Goal: Complete application form

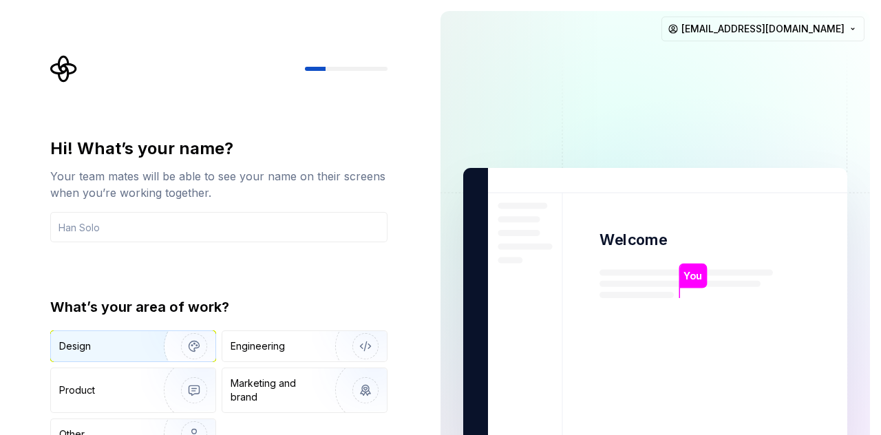
click at [140, 339] on div "Design" at bounding box center [102, 346] width 87 height 14
click at [123, 229] on input "text" at bounding box center [218, 227] width 337 height 30
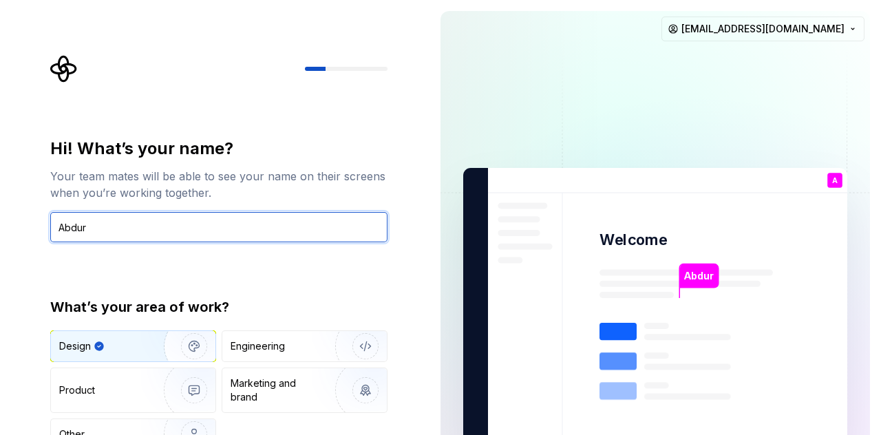
type input "Abdur"
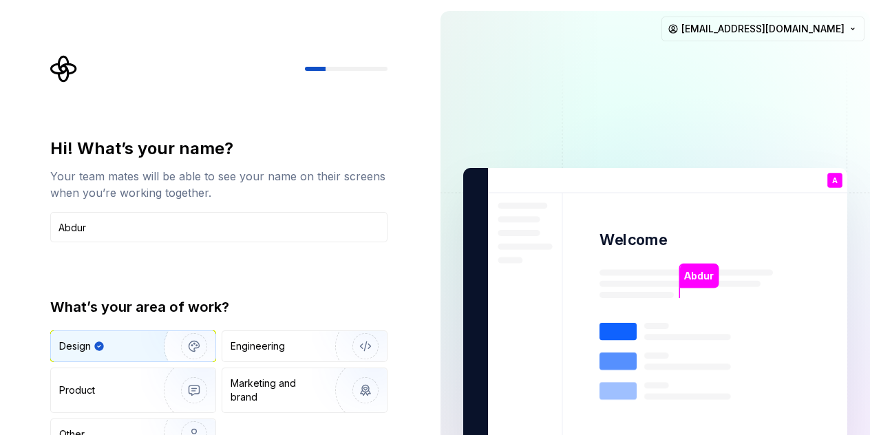
click at [241, 287] on div "Hi! What’s your name? Your team mates will be able to see your name on their sc…" at bounding box center [218, 294] width 337 height 313
click at [293, 286] on div "Hi! What’s your name? Your team mates will be able to see your name on their sc…" at bounding box center [218, 294] width 337 height 313
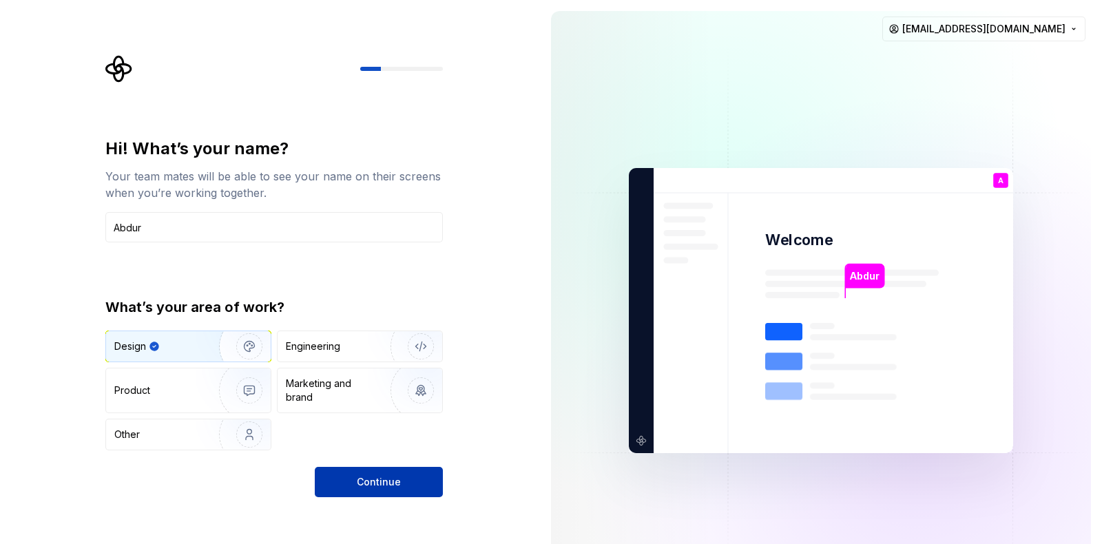
click at [379, 434] on button "Continue" at bounding box center [379, 482] width 128 height 30
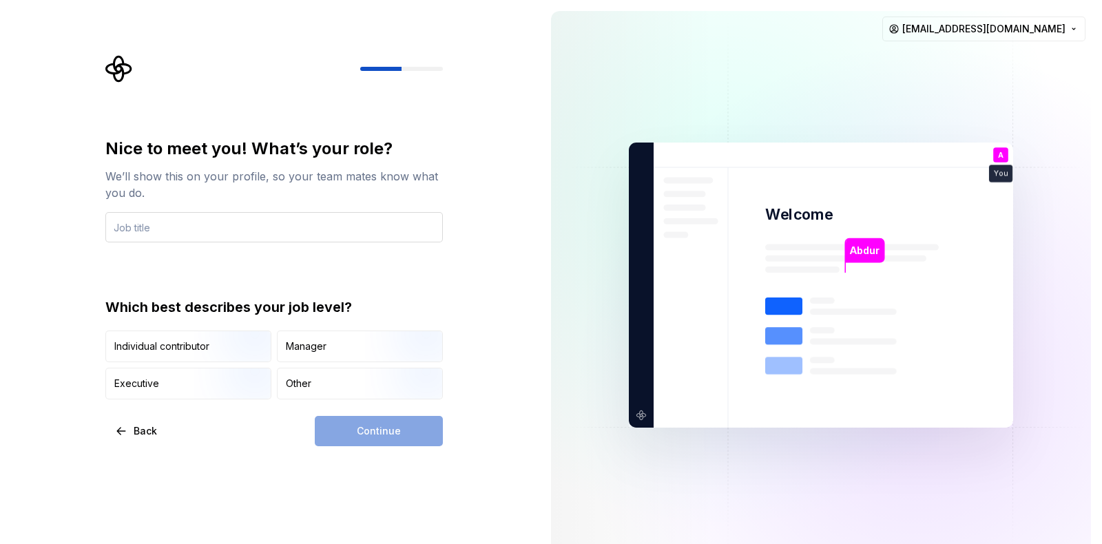
click at [348, 225] on input "text" at bounding box center [273, 227] width 337 height 30
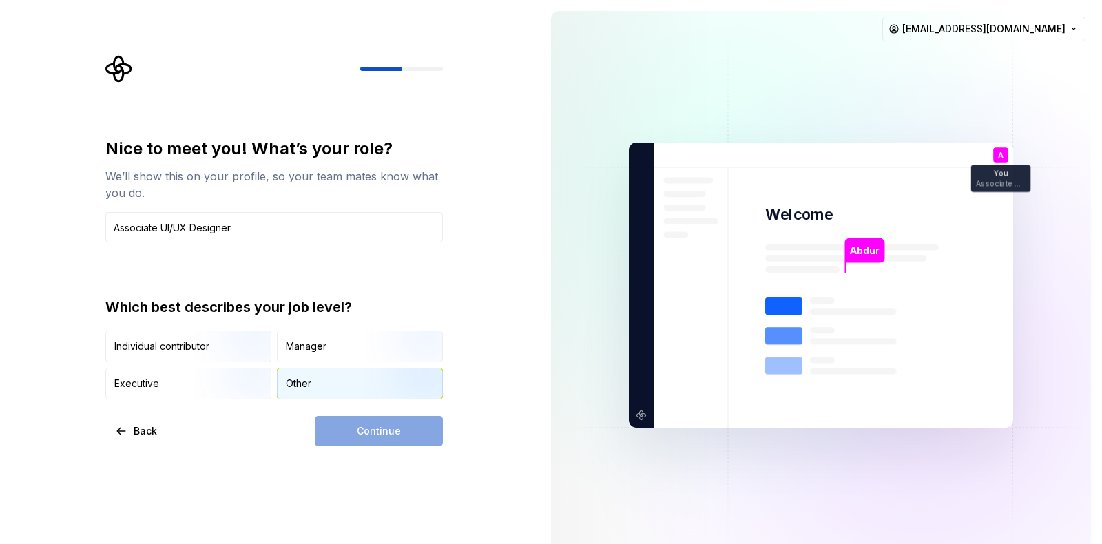
type input "Associate UI/UX Designer"
click at [291, 373] on div "Other" at bounding box center [359, 383] width 165 height 30
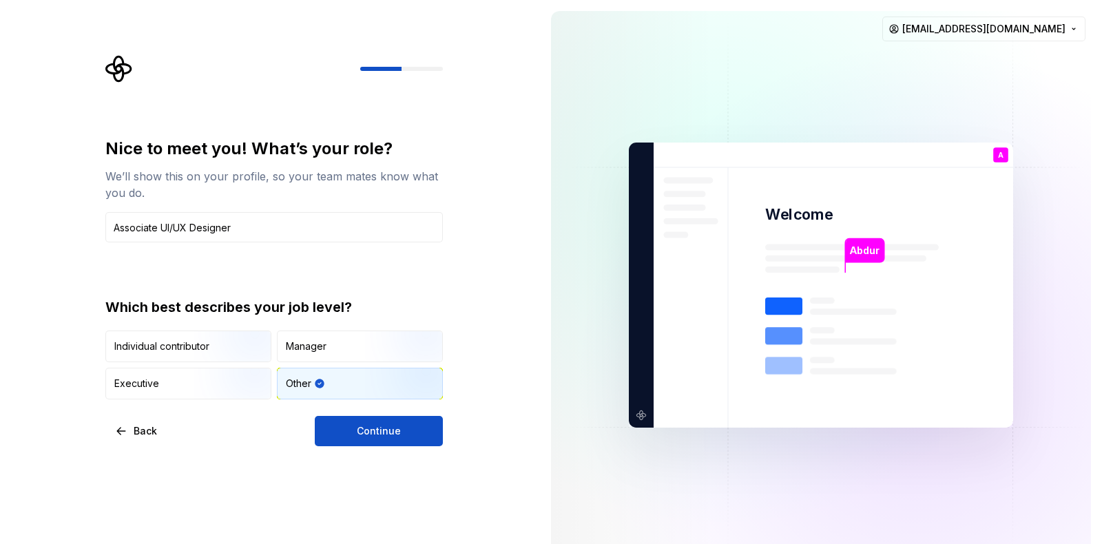
click at [416, 422] on button "Continue" at bounding box center [379, 431] width 128 height 30
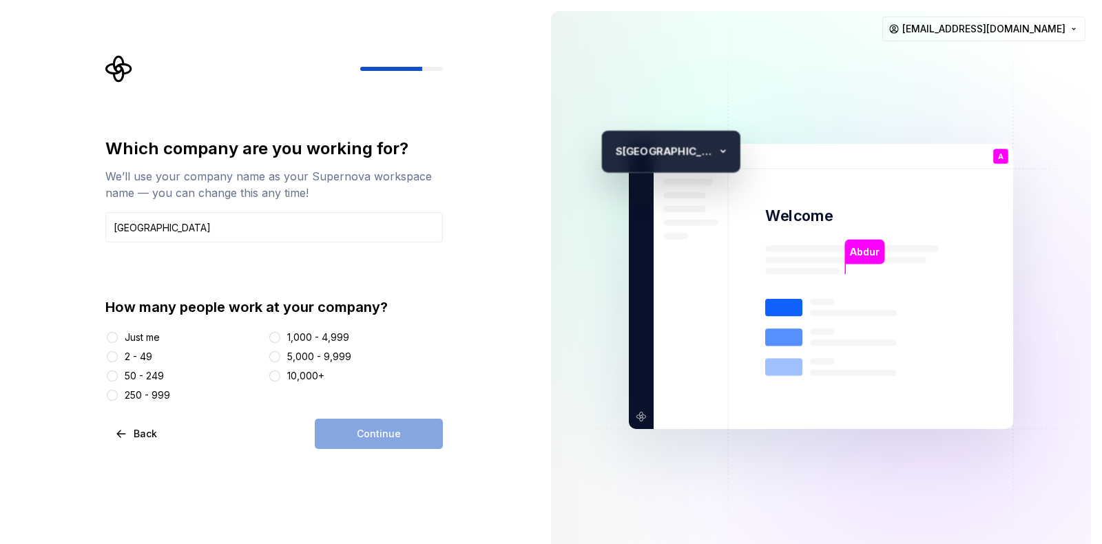
type input "[GEOGRAPHIC_DATA]"
click at [275, 376] on button "10,000+" at bounding box center [274, 375] width 11 height 11
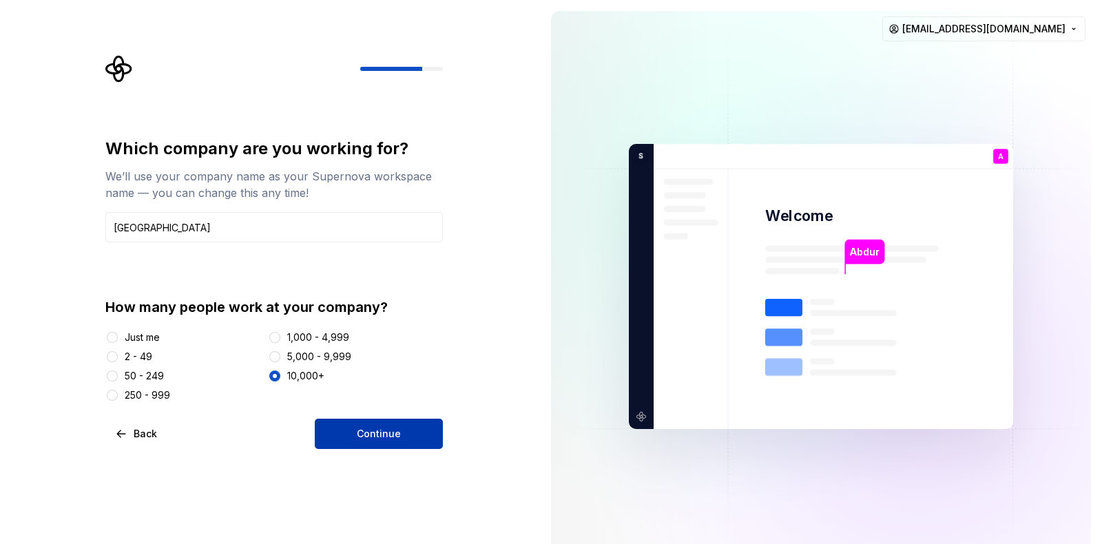
click at [346, 429] on button "Continue" at bounding box center [379, 434] width 128 height 30
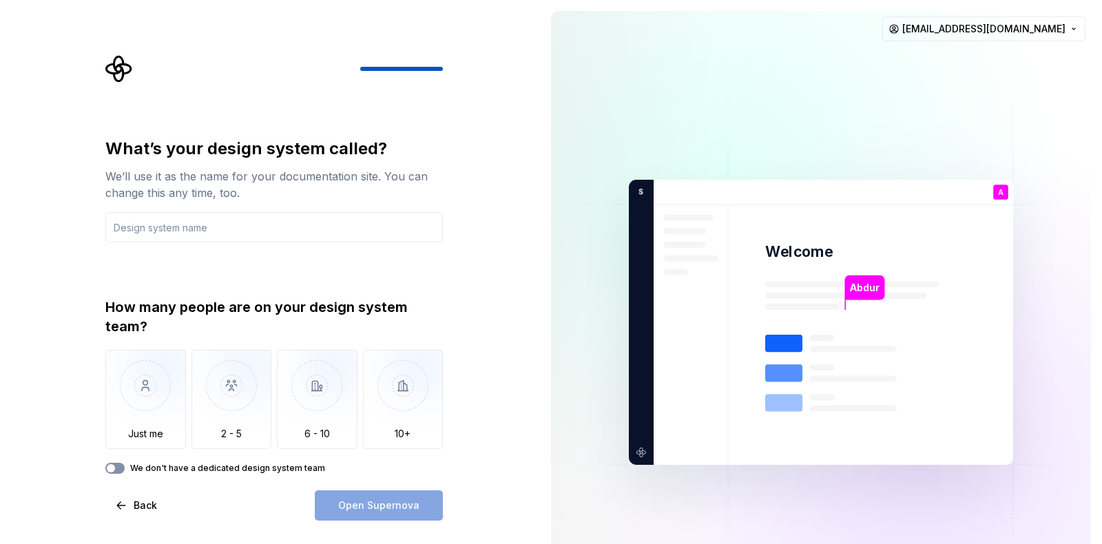
click at [117, 434] on button "We don't have a dedicated design system team" at bounding box center [114, 468] width 19 height 11
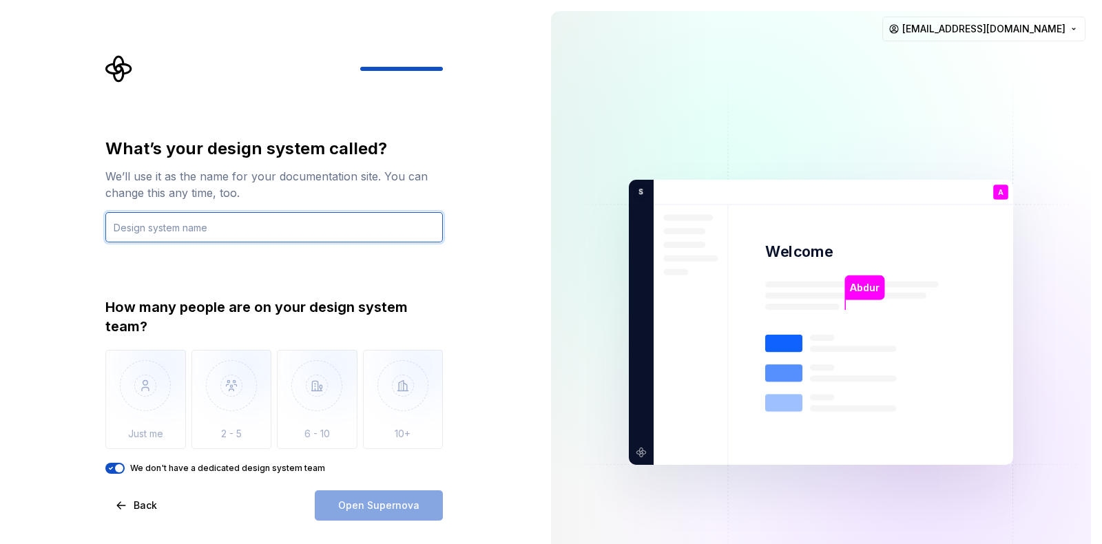
click at [189, 225] on input "text" at bounding box center [273, 227] width 337 height 30
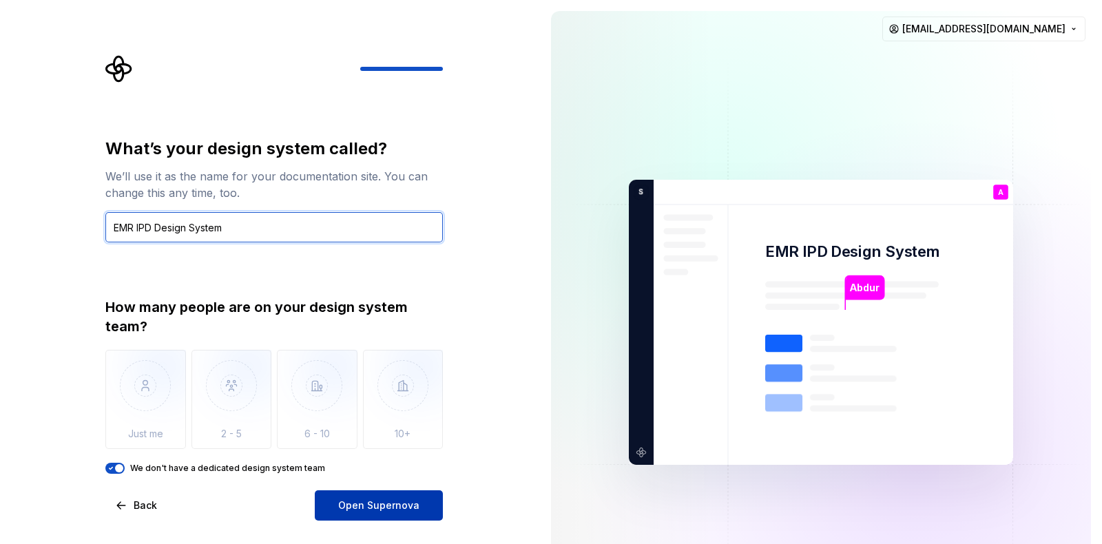
type input "EMR IPD Design System"
click at [399, 434] on span "Open Supernova" at bounding box center [378, 505] width 81 height 14
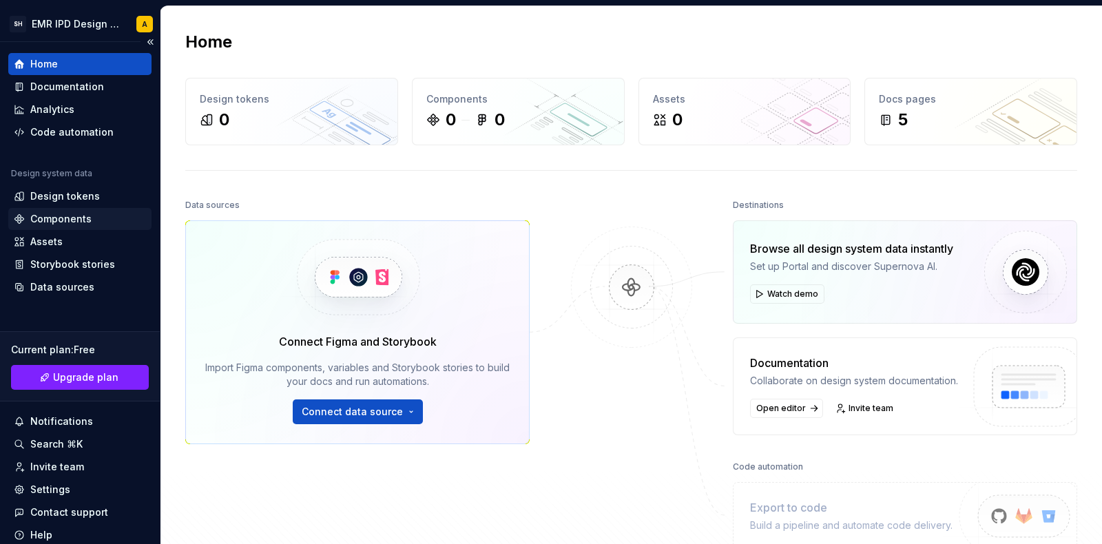
click at [43, 215] on div "Components" at bounding box center [60, 219] width 61 height 14
